Goal: Transaction & Acquisition: Subscribe to service/newsletter

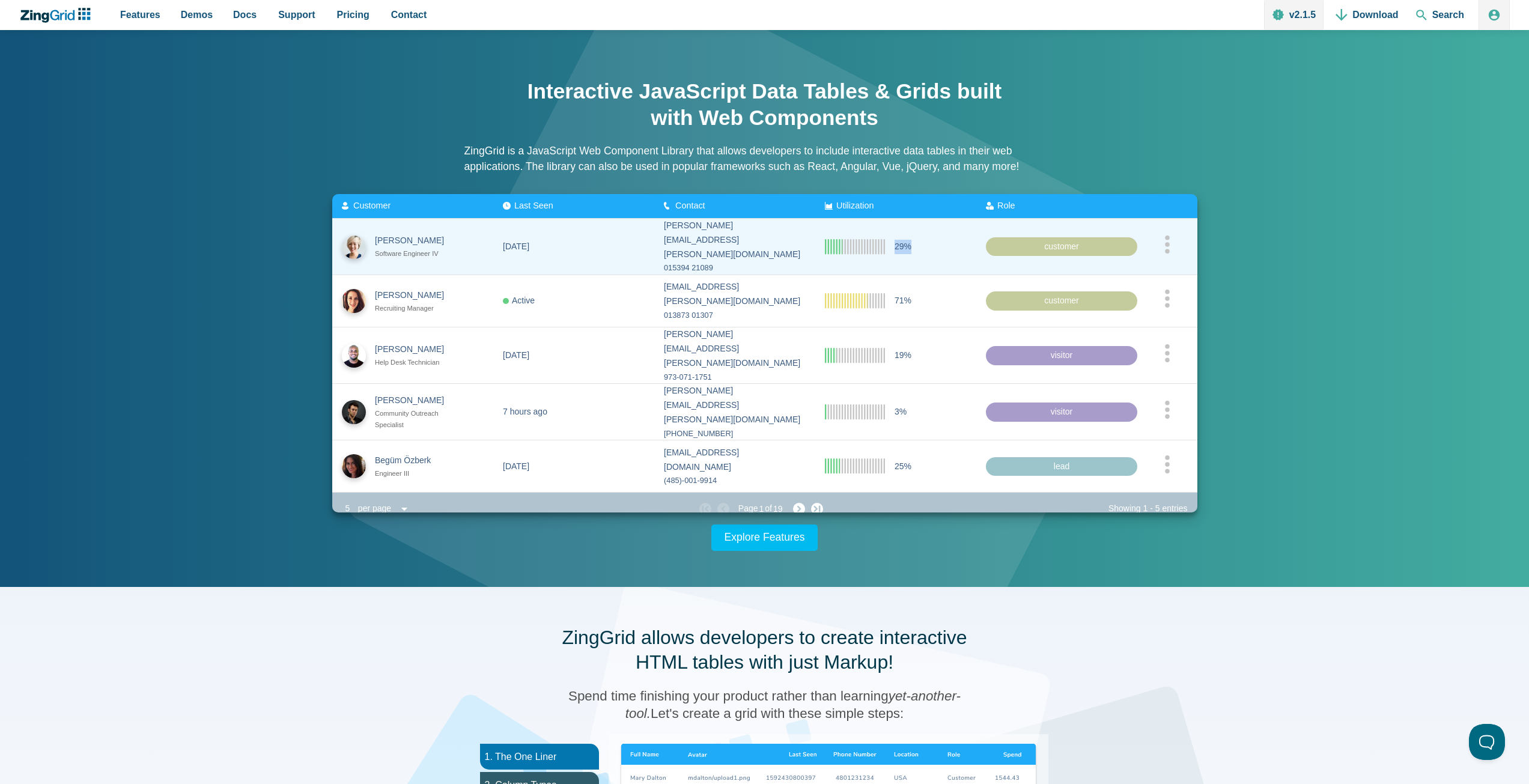
drag, startPoint x: 878, startPoint y: 247, endPoint x: 920, endPoint y: 244, distance: 42.1
click at [920, 244] on zg-cell "29%" at bounding box center [896, 246] width 161 height 56
click at [919, 251] on zg-cell "29%" at bounding box center [896, 246] width 161 height 56
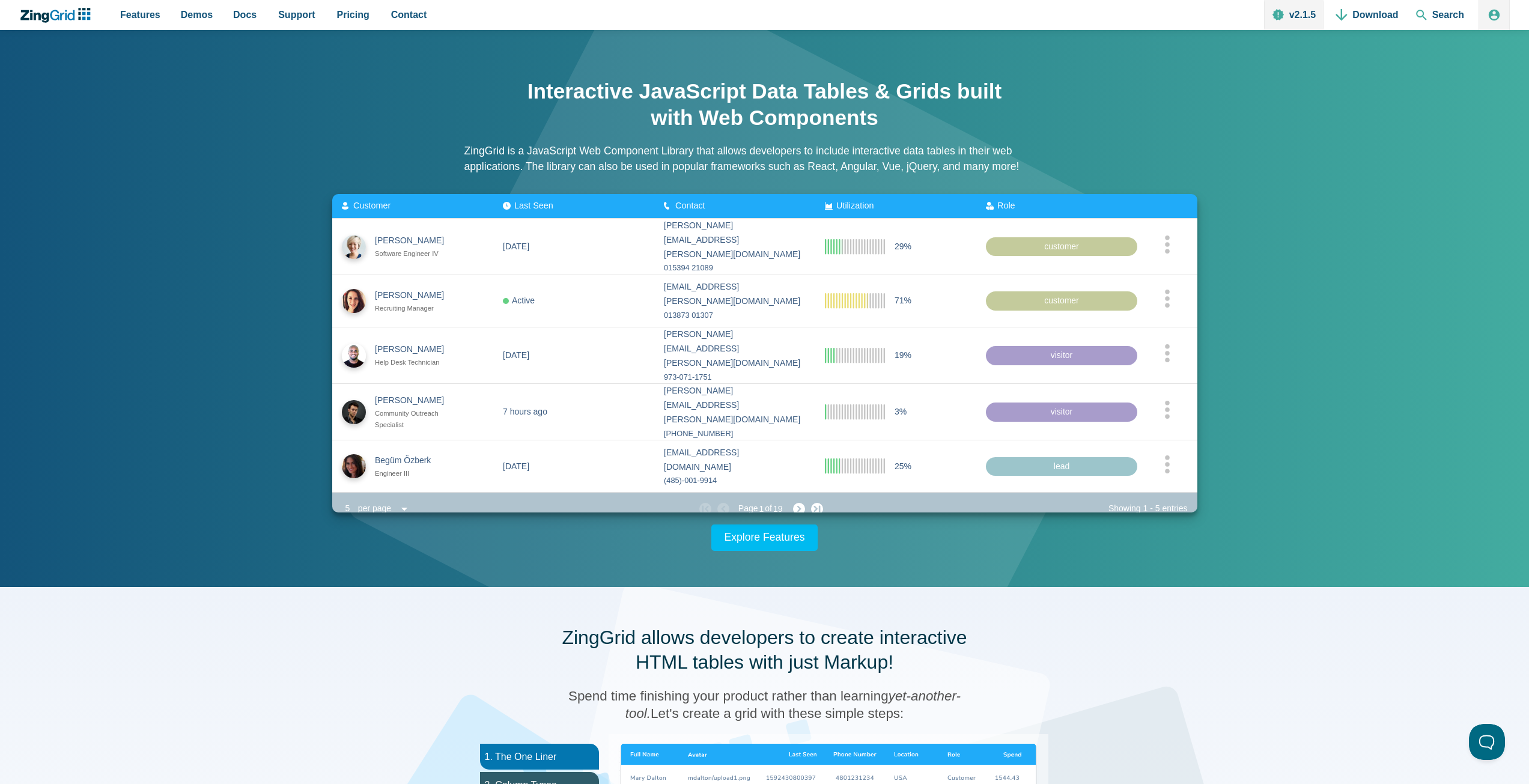
drag, startPoint x: 538, startPoint y: 150, endPoint x: 950, endPoint y: 182, distance: 413.2
click at [950, 182] on div "Interactive JavaScript Data Tables & Grids built with Web Components ZingGrid i…" at bounding box center [764, 130] width 601 height 128
click at [967, 170] on p "ZingGrid is a JavaScript Web Component Library that allows developers to includ…" at bounding box center [764, 159] width 601 height 32
click at [341, 20] on span "Pricing" at bounding box center [352, 15] width 32 height 17
